Goal: Find specific page/section: Find specific page/section

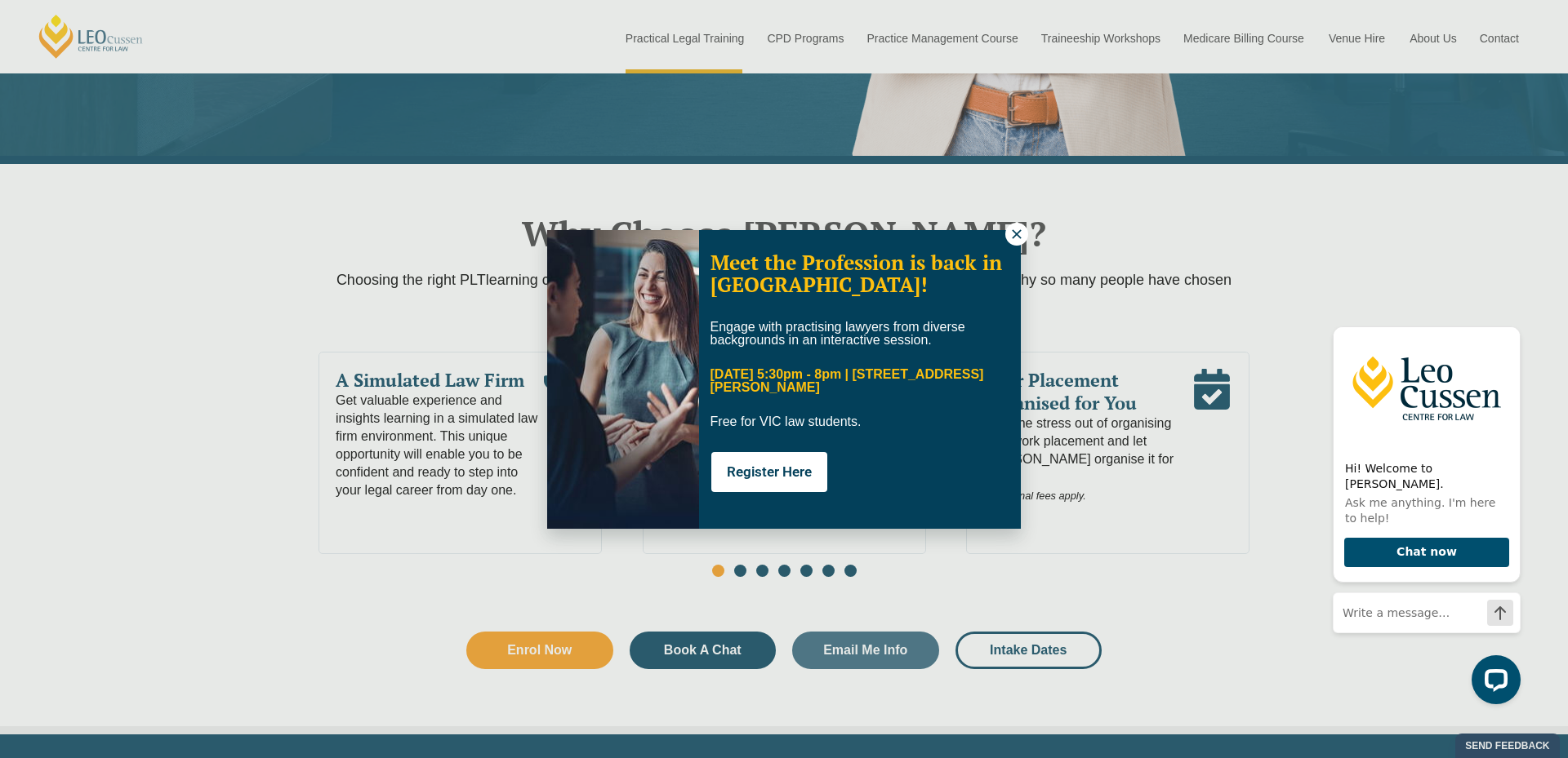
click at [1435, 30] on div "Meet the Profession is back in Melbourne! Engage with practising lawyers from d…" at bounding box center [784, 379] width 1568 height 758
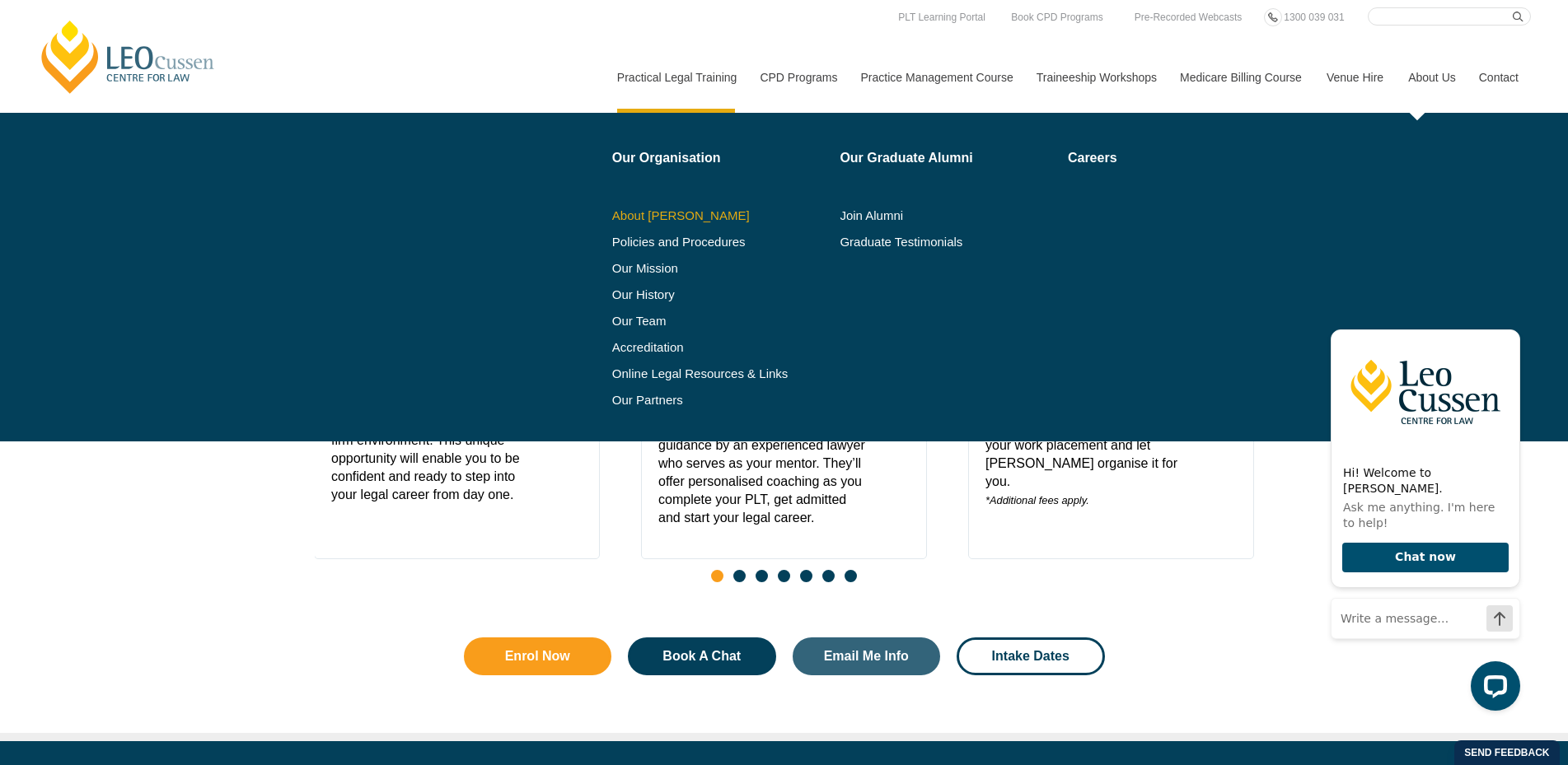
click at [694, 213] on link "About [PERSON_NAME]" at bounding box center [719, 215] width 216 height 13
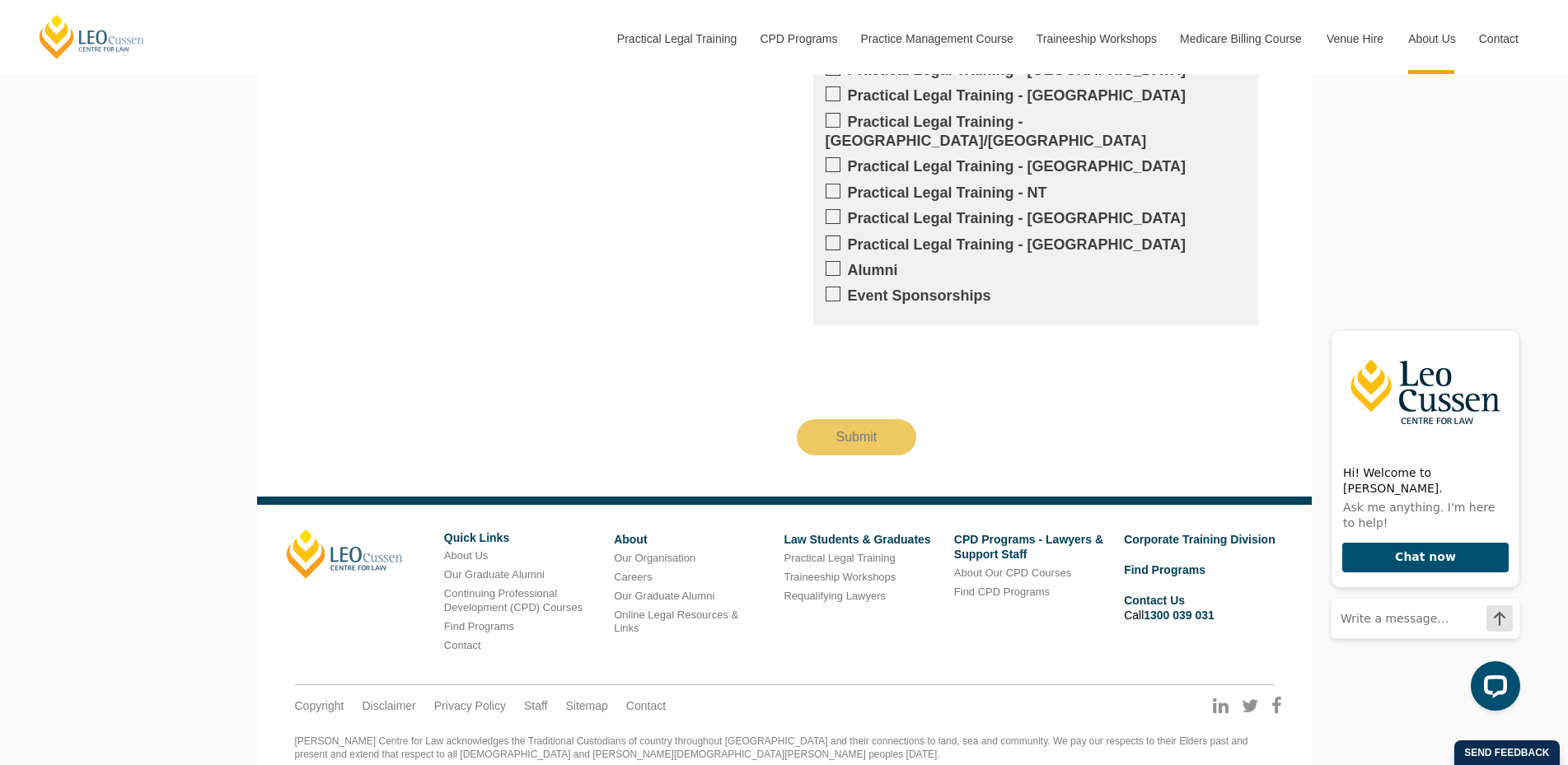
scroll to position [2047, 0]
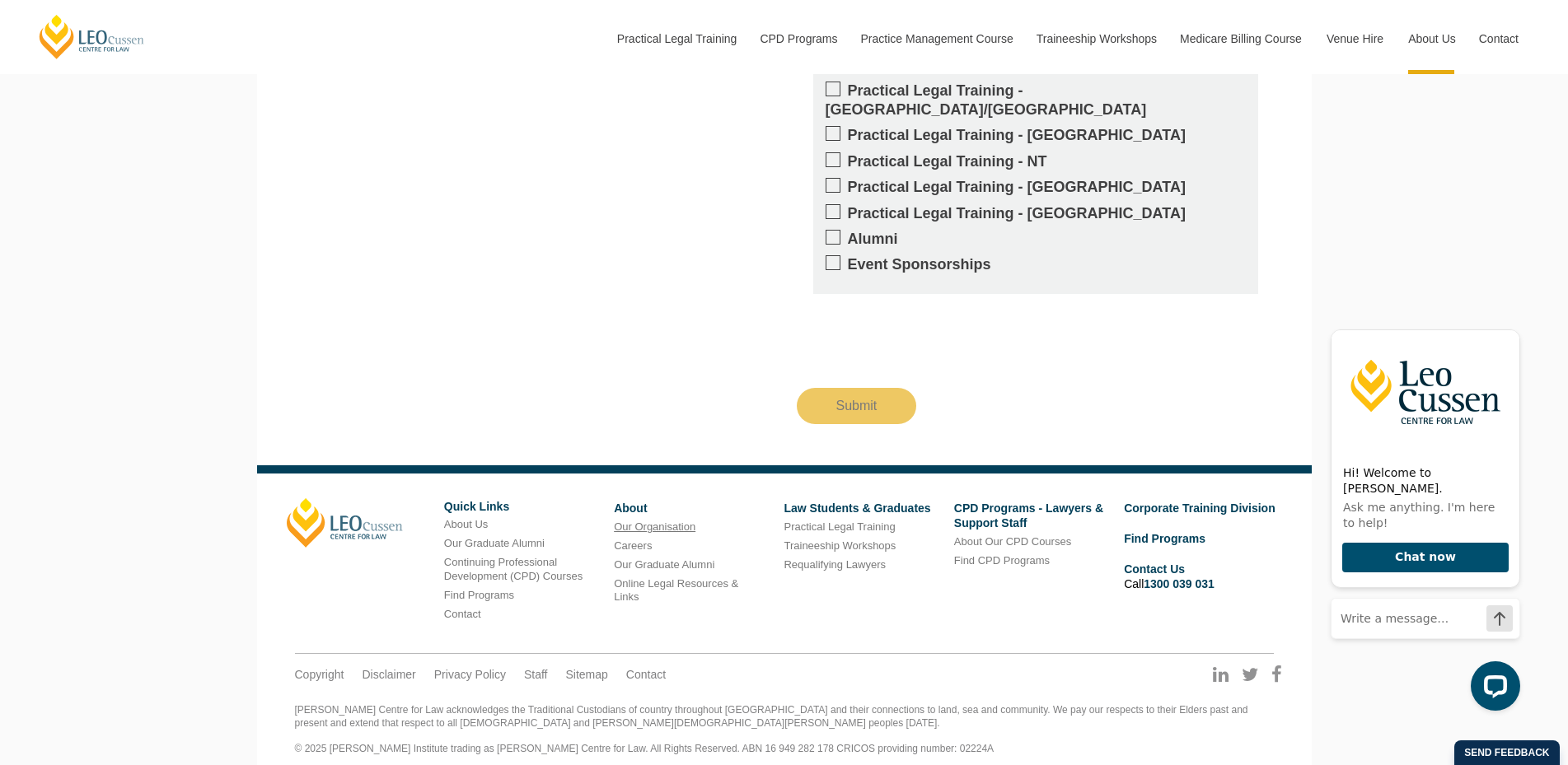
click at [666, 521] on link "Our Organisation" at bounding box center [654, 526] width 81 height 12
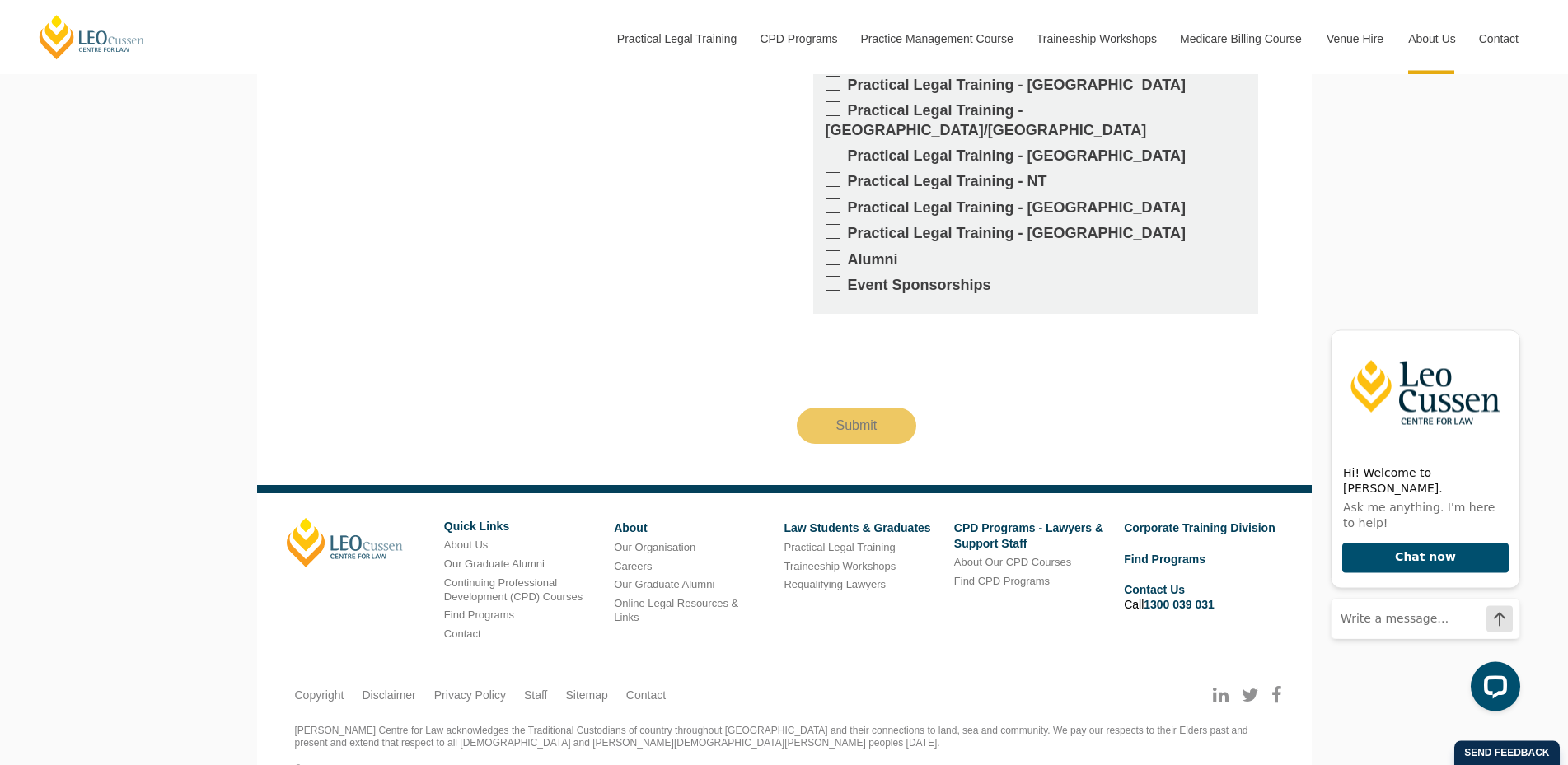
scroll to position [1554, 0]
